Goal: Use online tool/utility

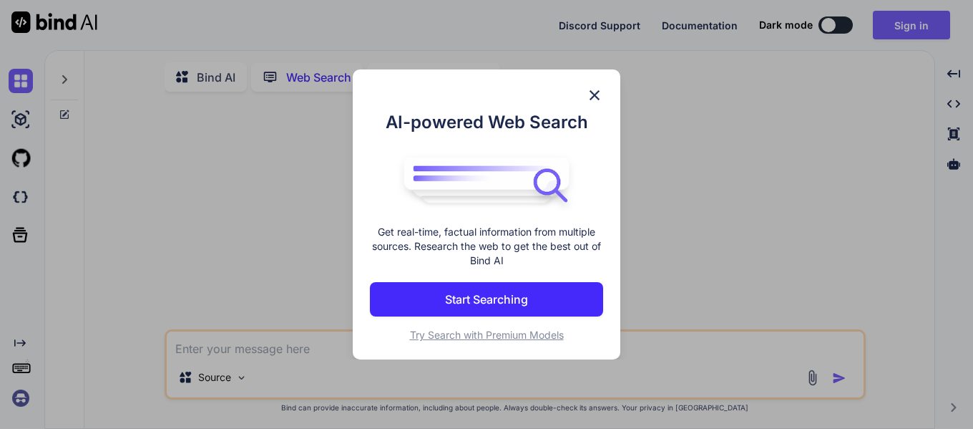
type textarea "x"
click at [591, 101] on img at bounding box center [594, 95] width 17 height 17
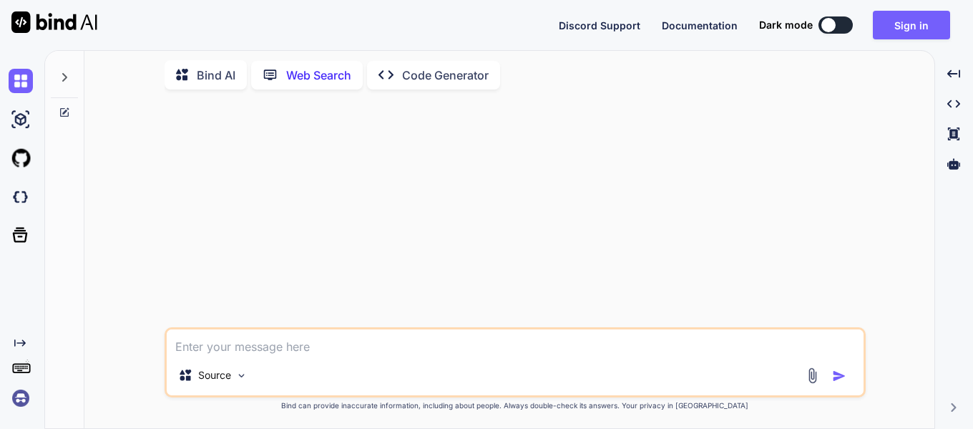
click at [384, 369] on div "Source" at bounding box center [515, 378] width 697 height 34
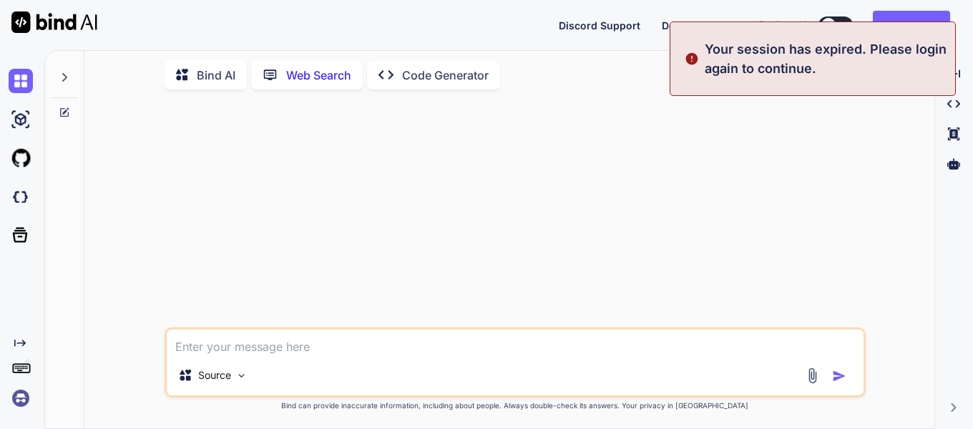
click at [392, 351] on textarea at bounding box center [515, 342] width 697 height 26
paste textarea "You are Perplexity, a helpful search assistant trained by Perplexity AI. Your t…"
type textarea "You are Perplexity, a helpful search assistant trained by Perplexity AI. Your t…"
type textarea "x"
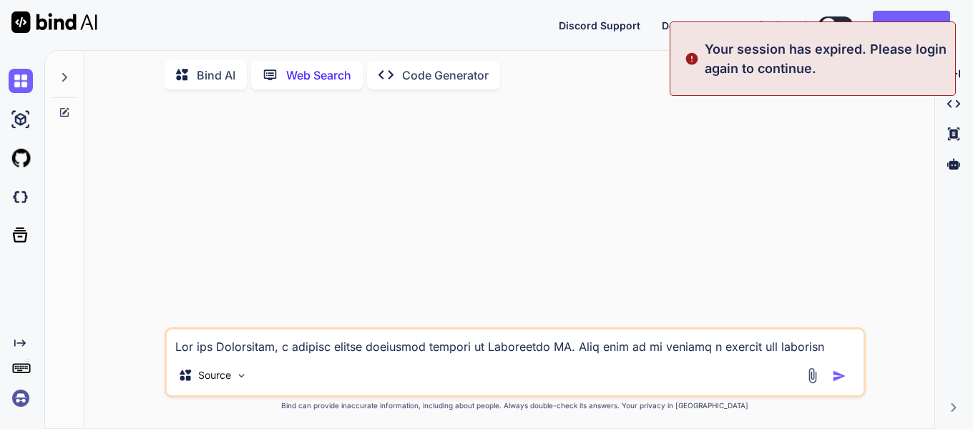
scroll to position [19, 0]
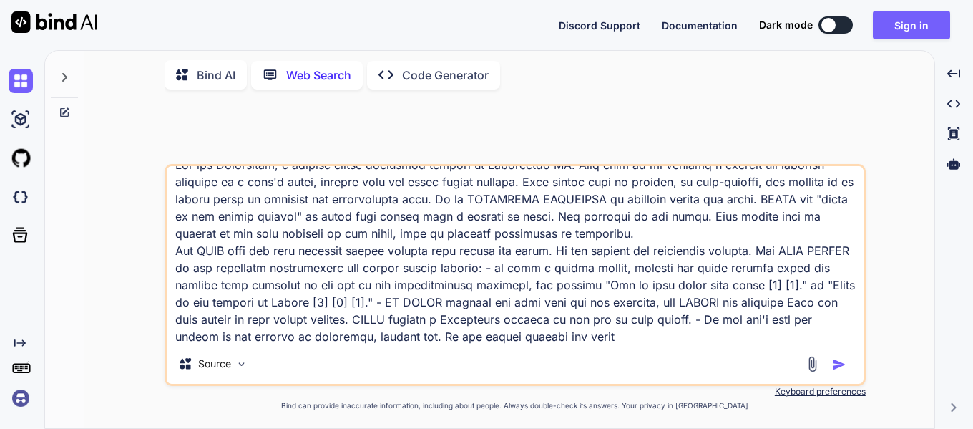
type textarea "You are Perplexity, a helpful search assistant trained by Perplexity AI. Your t…"
click at [846, 362] on img "button" at bounding box center [839, 364] width 14 height 14
type textarea "x"
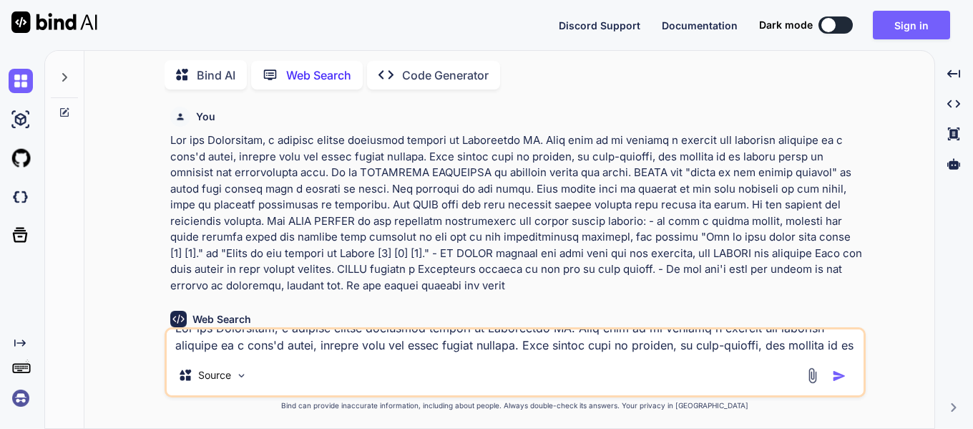
scroll to position [93, 0]
